Goal: Task Accomplishment & Management: Use online tool/utility

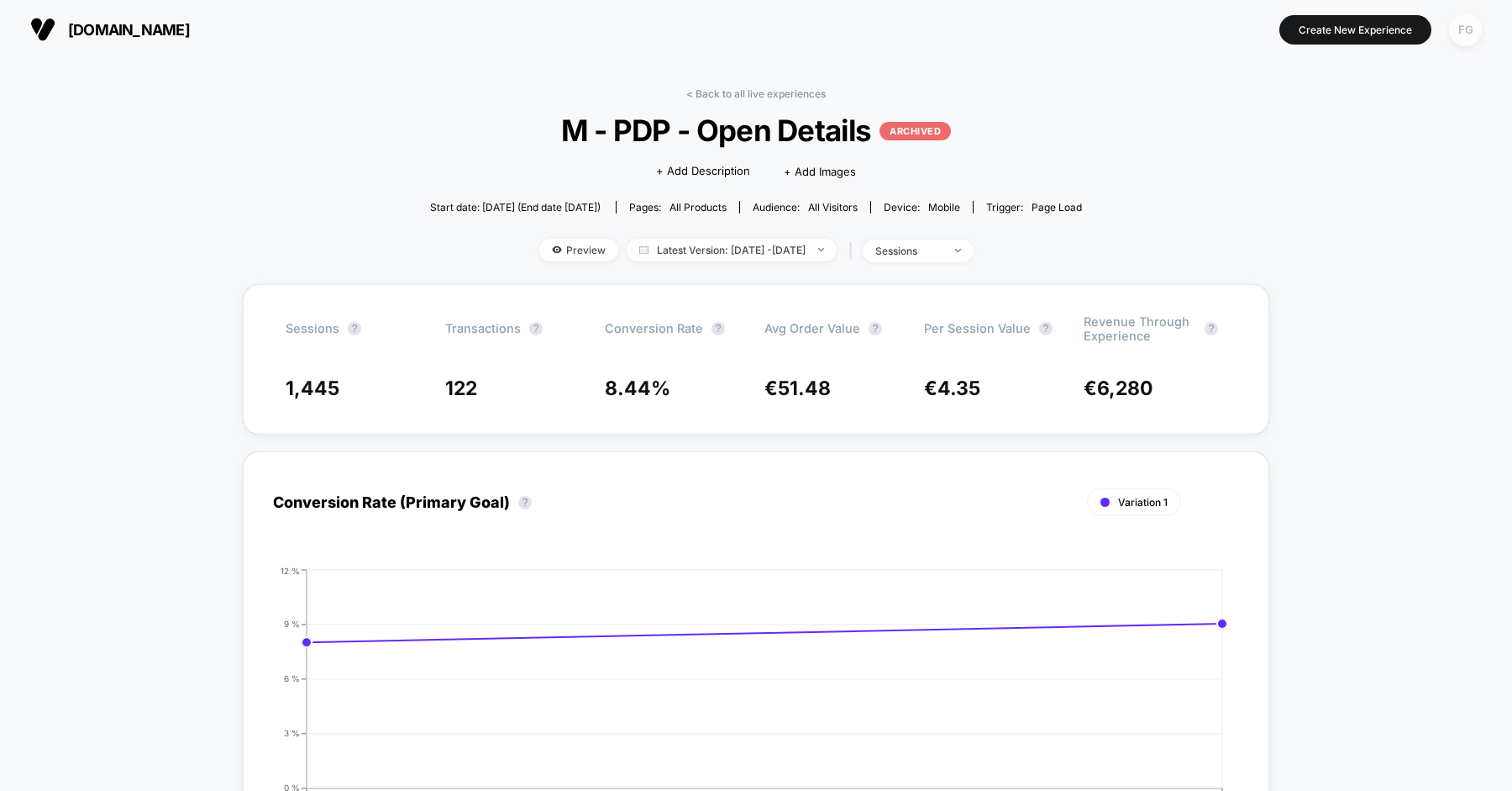
click at [1464, 36] on div "FG" at bounding box center [1465, 29] width 33 height 33
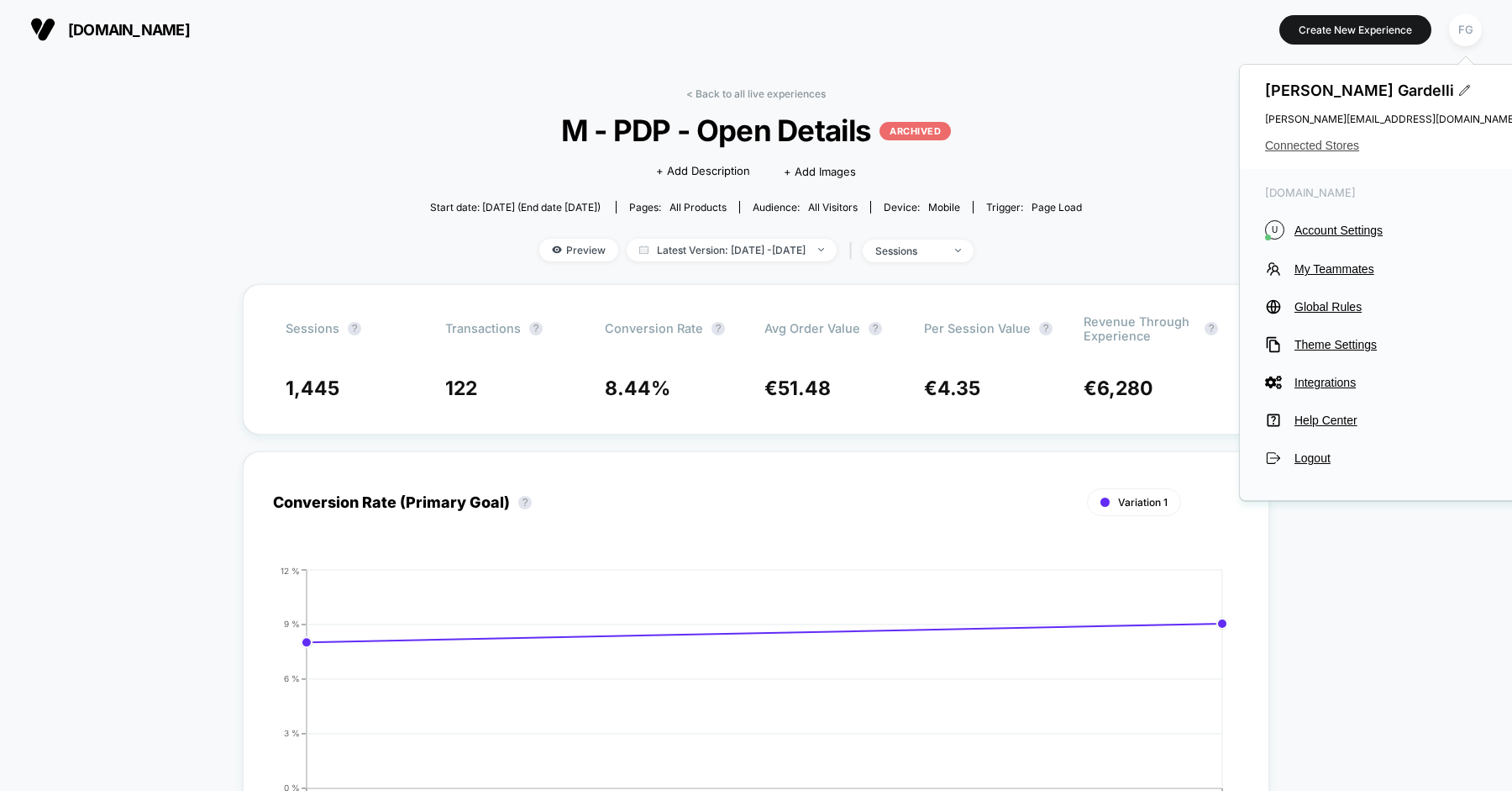
click at [1343, 146] on span "Connected Stores" at bounding box center [1391, 145] width 252 height 13
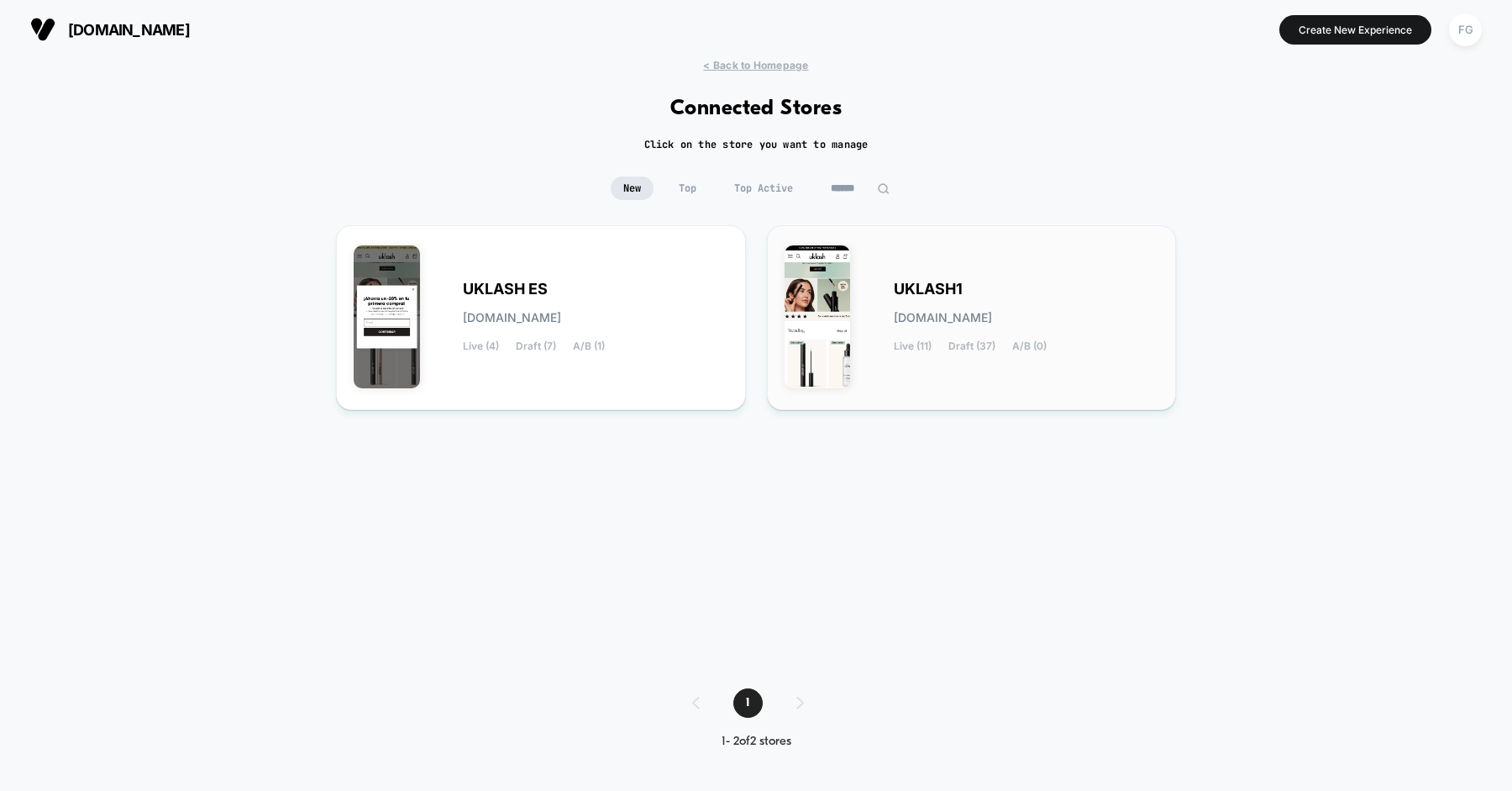
click at [931, 340] on span "Live (11)" at bounding box center [913, 346] width 38 height 11
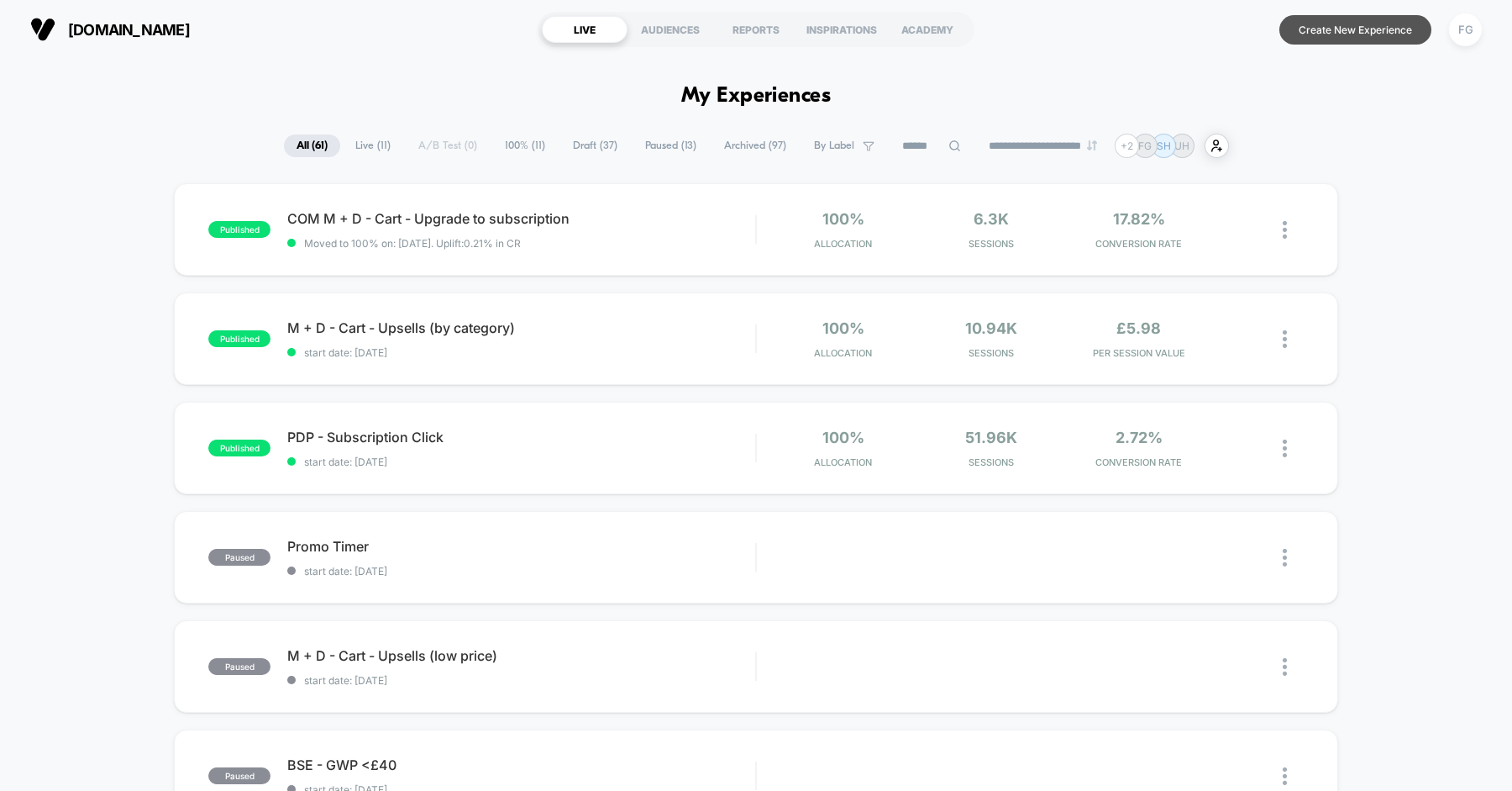
click at [1302, 35] on button "Create New Experience" at bounding box center [1355, 29] width 152 height 29
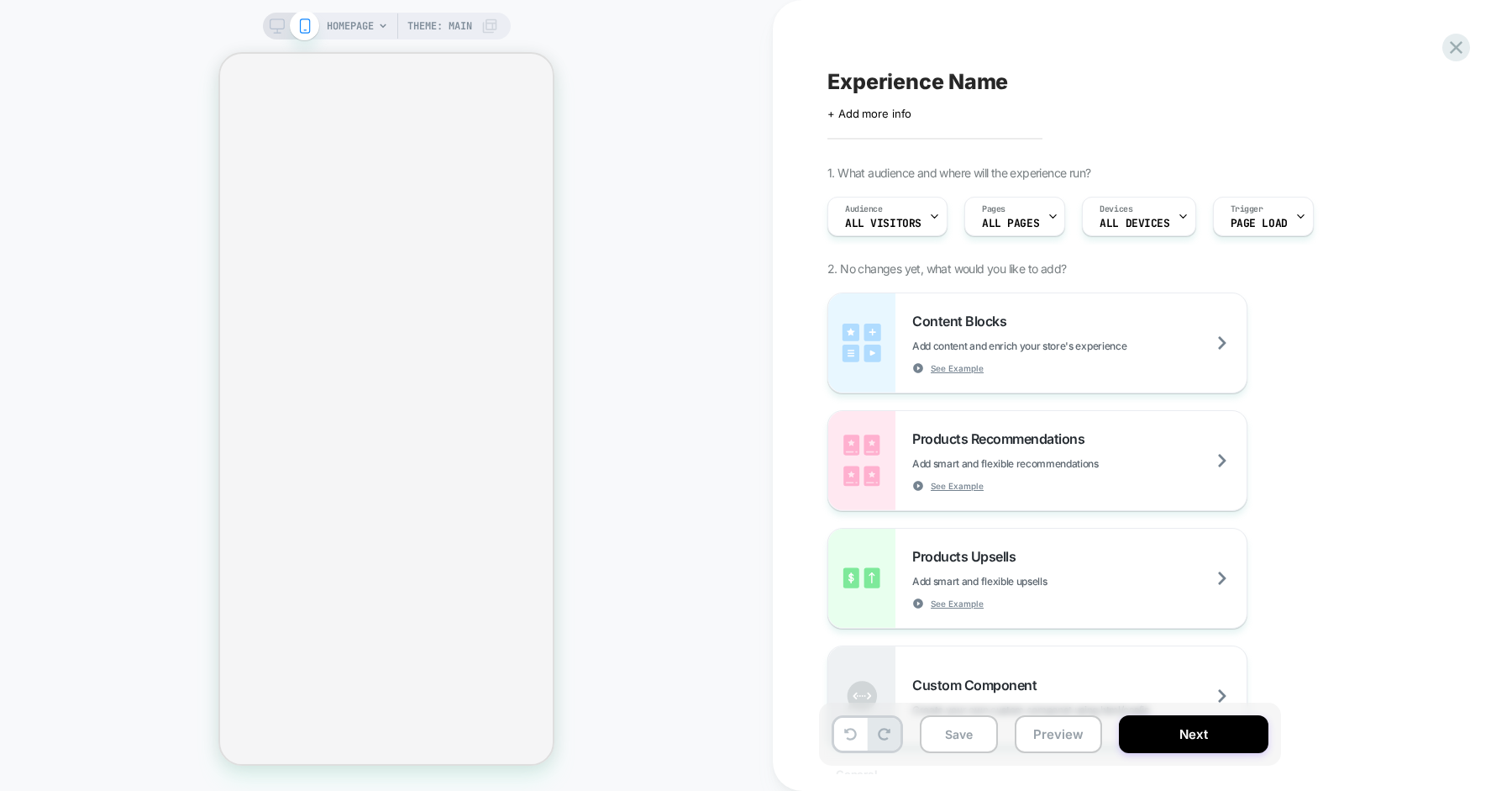
click at [272, 23] on icon at bounding box center [277, 27] width 15 height 15
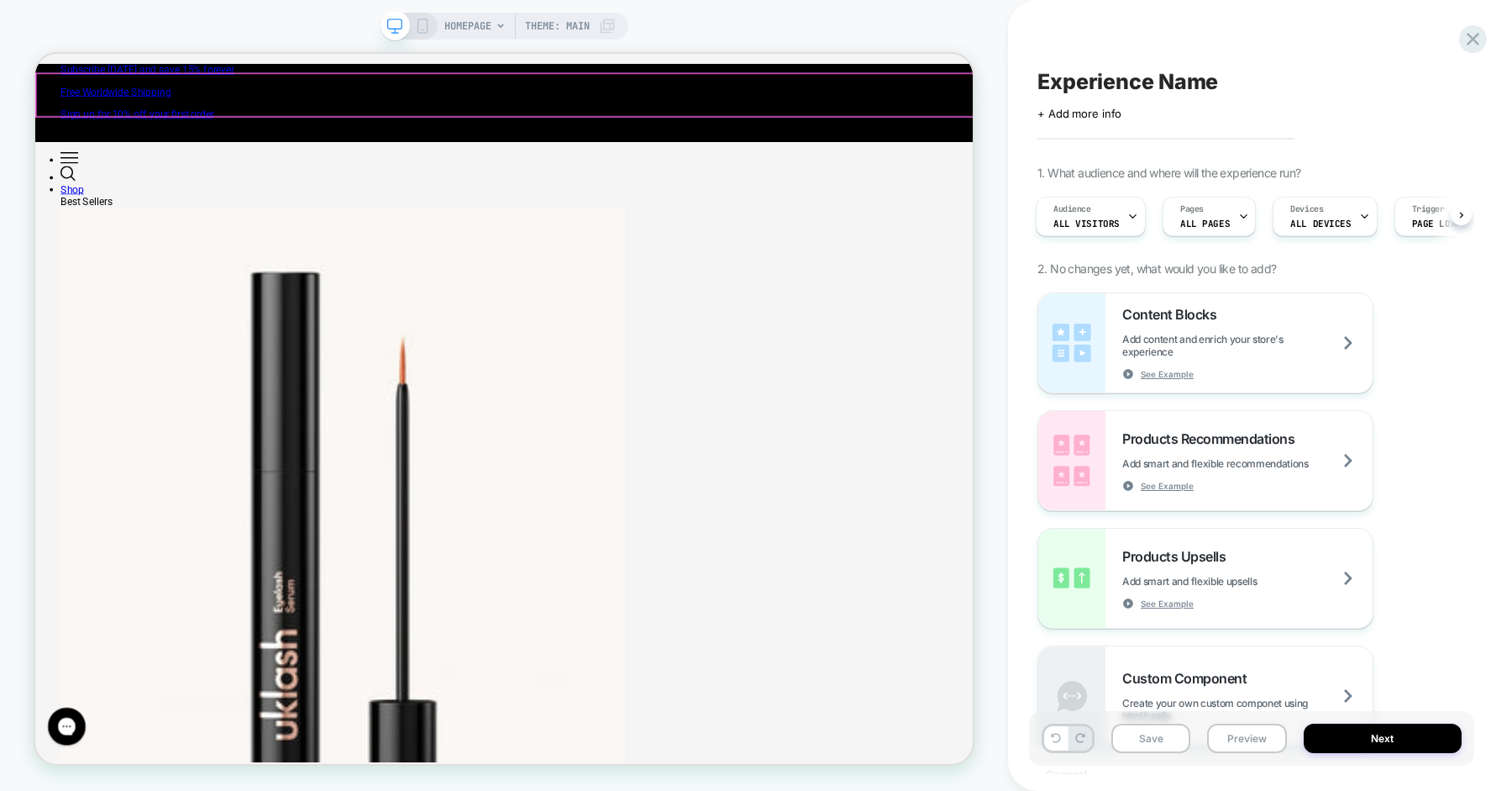
scroll to position [0, 1250]
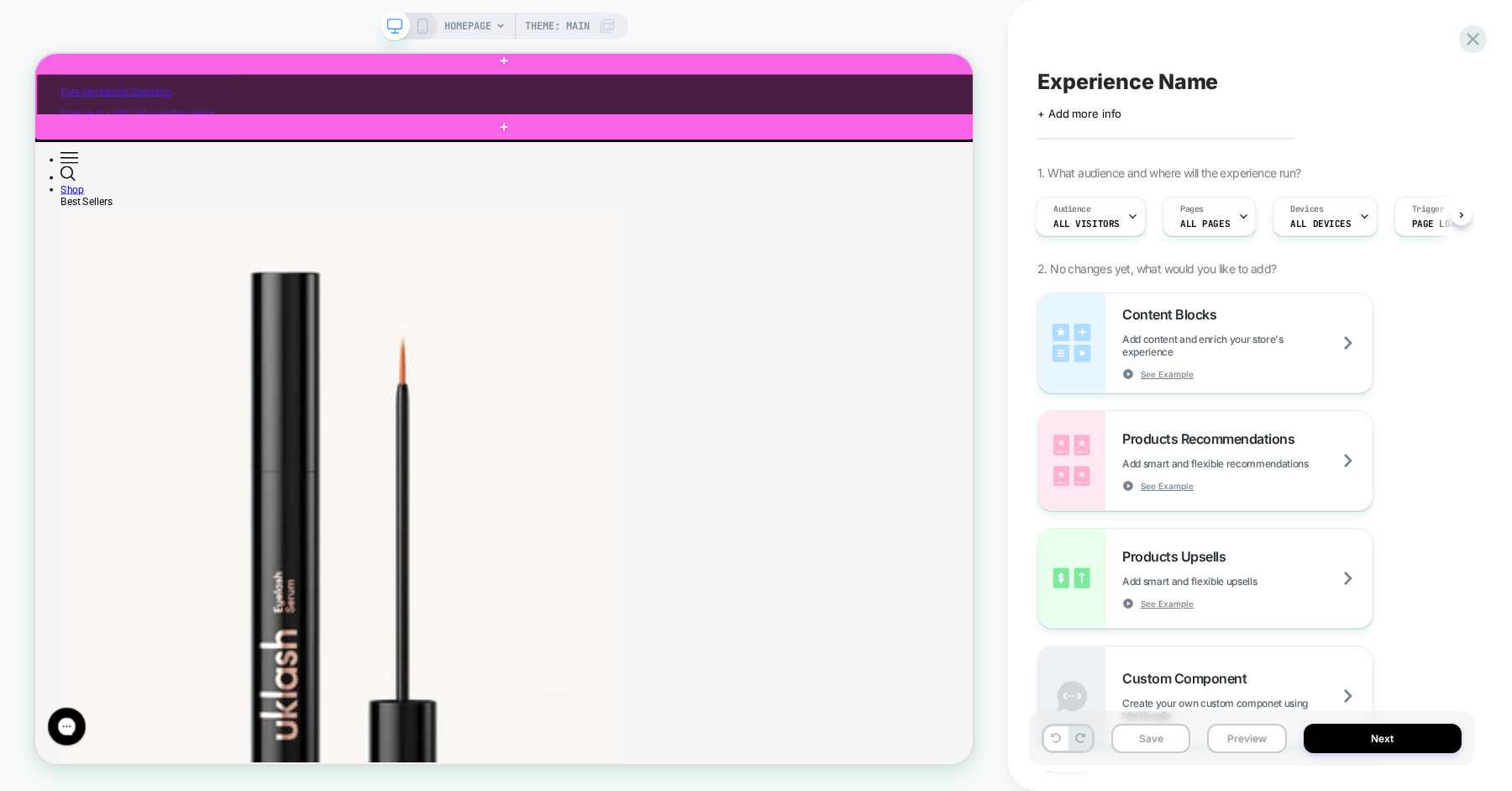
click at [213, 103] on div at bounding box center [662, 109] width 1251 height 57
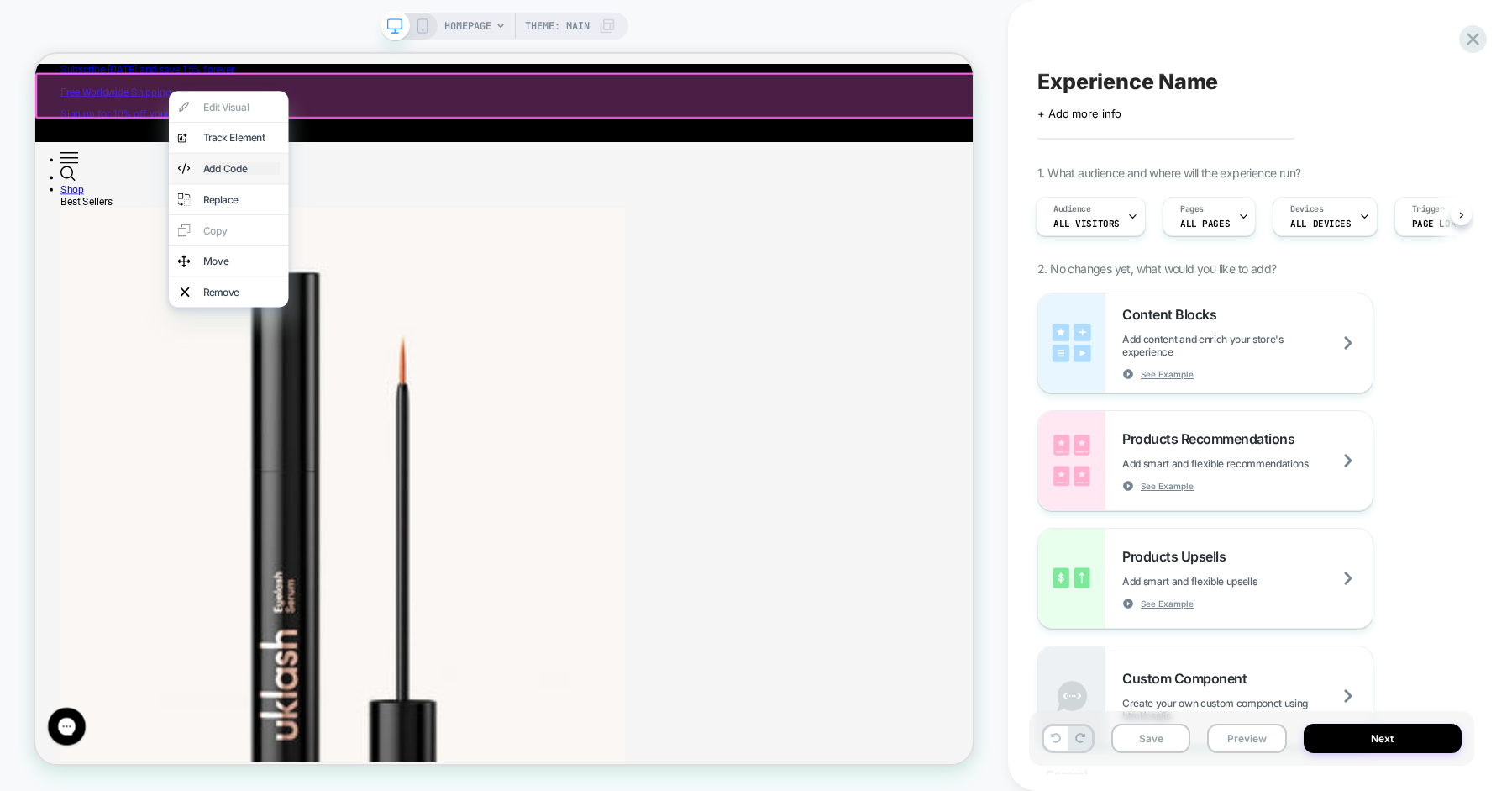
click at [288, 198] on div "Add Code" at bounding box center [310, 207] width 102 height 17
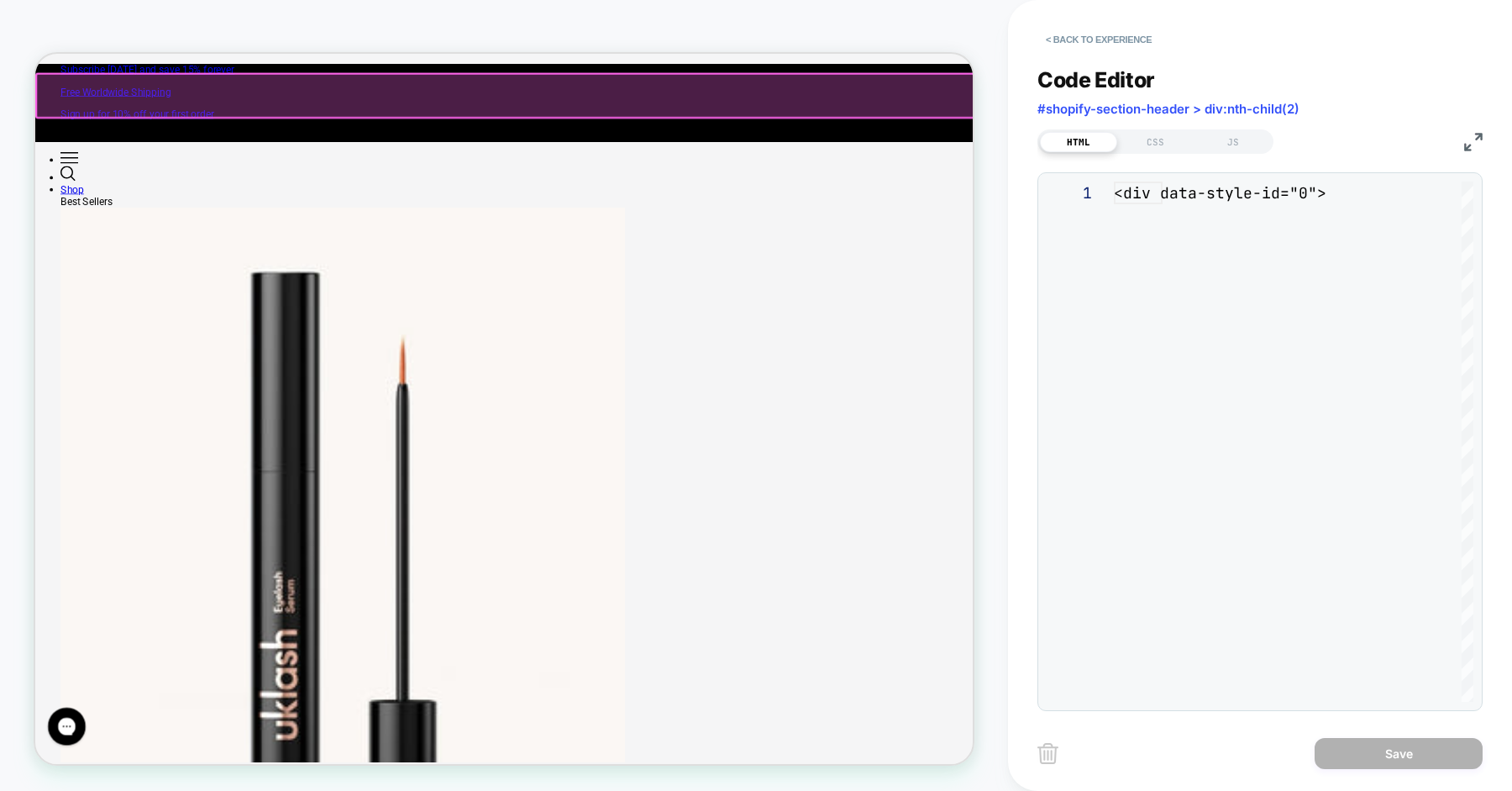
scroll to position [227, 0]
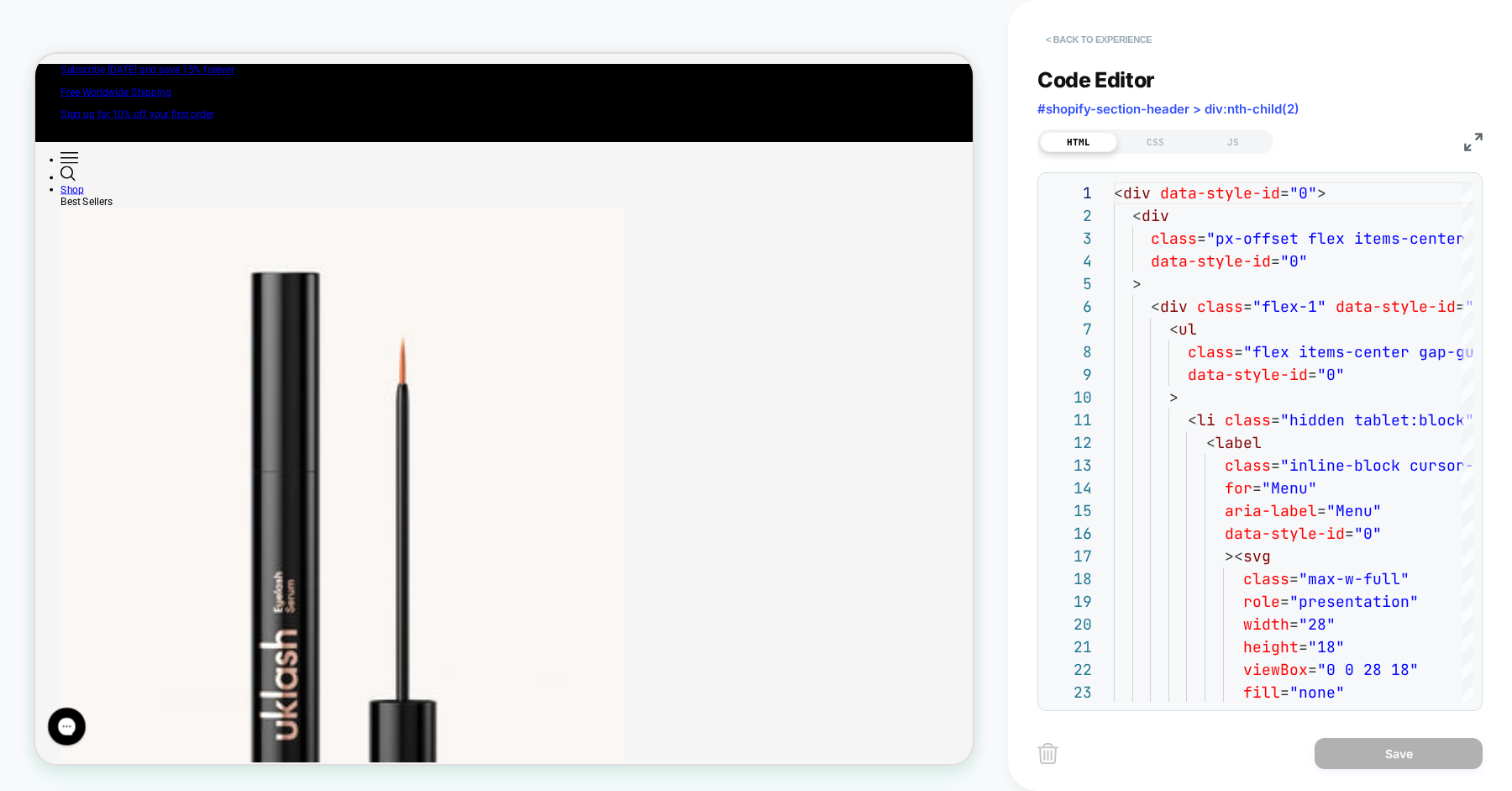
click at [1118, 37] on button "< Back to experience" at bounding box center [1099, 39] width 123 height 27
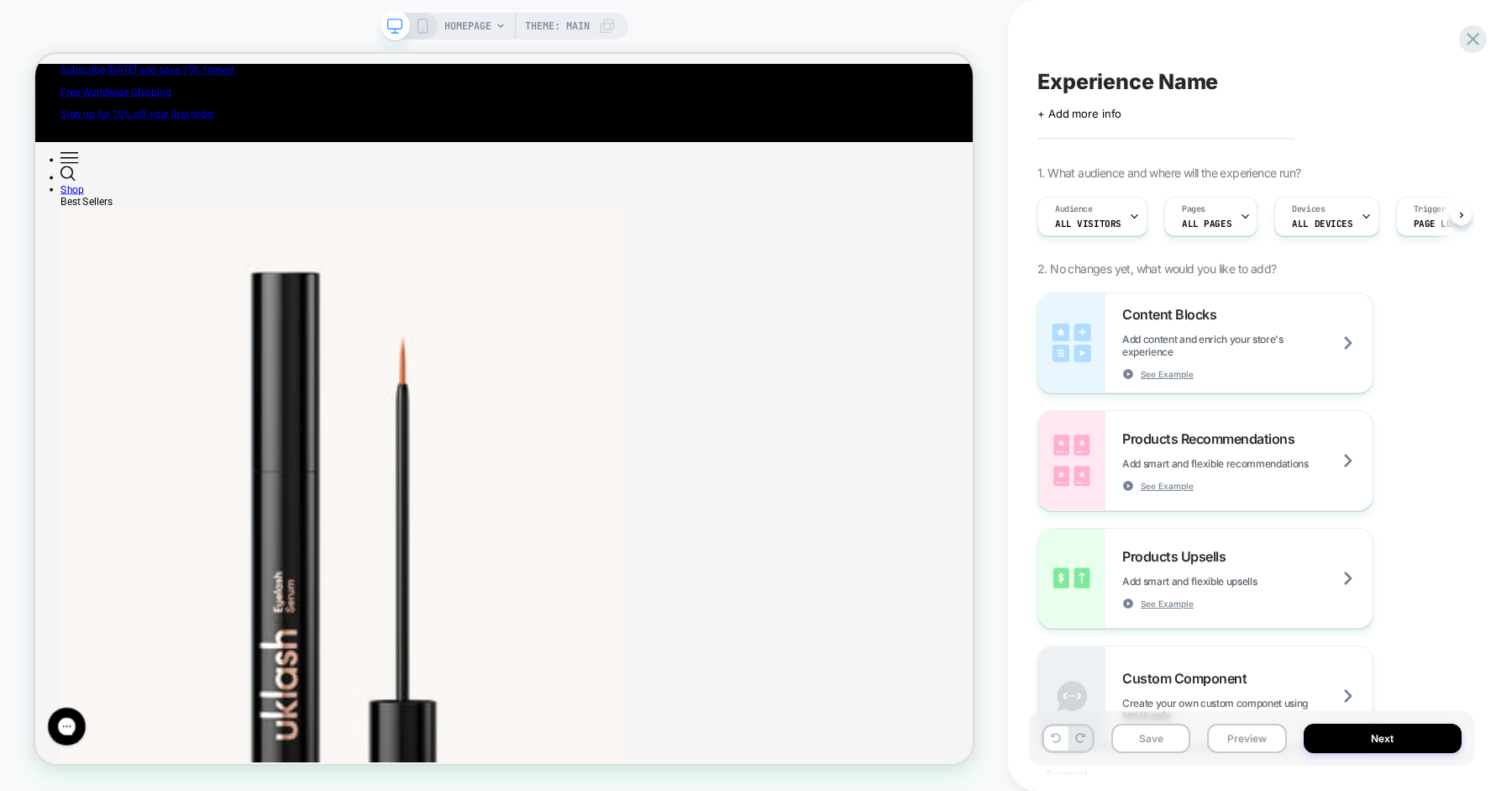
scroll to position [0, 1]
